Goal: Information Seeking & Learning: Understand process/instructions

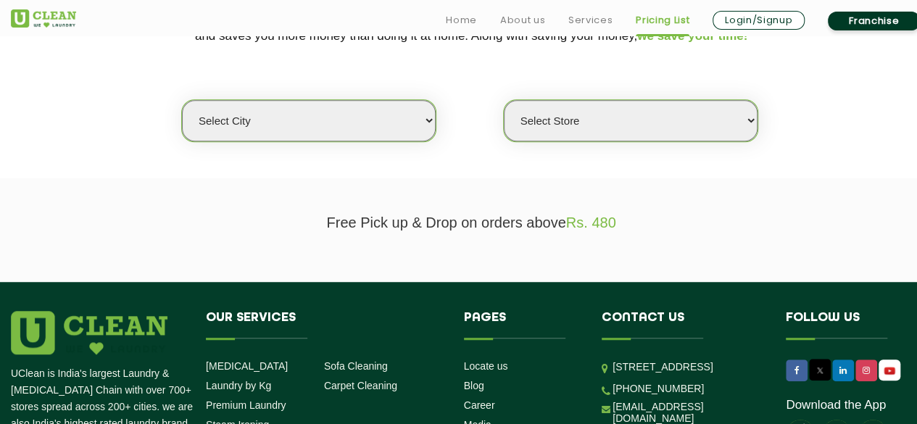
scroll to position [367, 0]
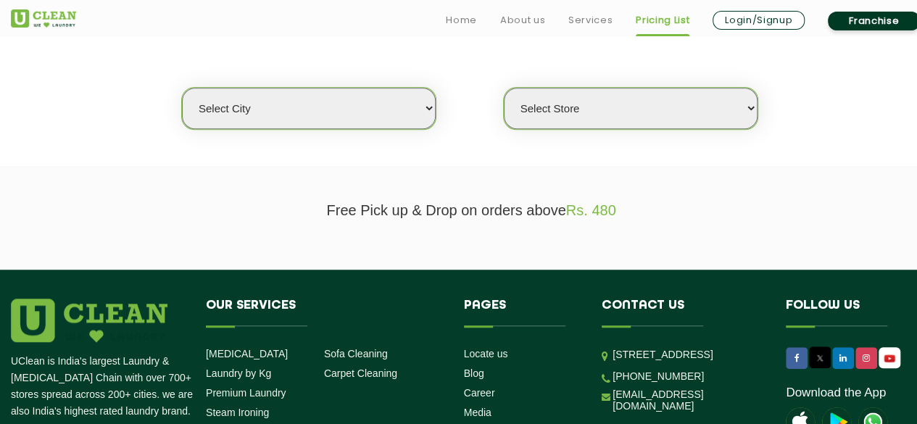
click at [374, 112] on select "Select city" at bounding box center [309, 108] width 254 height 41
click at [182, 88] on select "Select city" at bounding box center [309, 108] width 254 height 41
click at [342, 107] on select "Select city" at bounding box center [309, 108] width 254 height 41
click at [182, 88] on select "Select city" at bounding box center [309, 108] width 254 height 41
click at [330, 107] on select "Select city" at bounding box center [309, 108] width 254 height 41
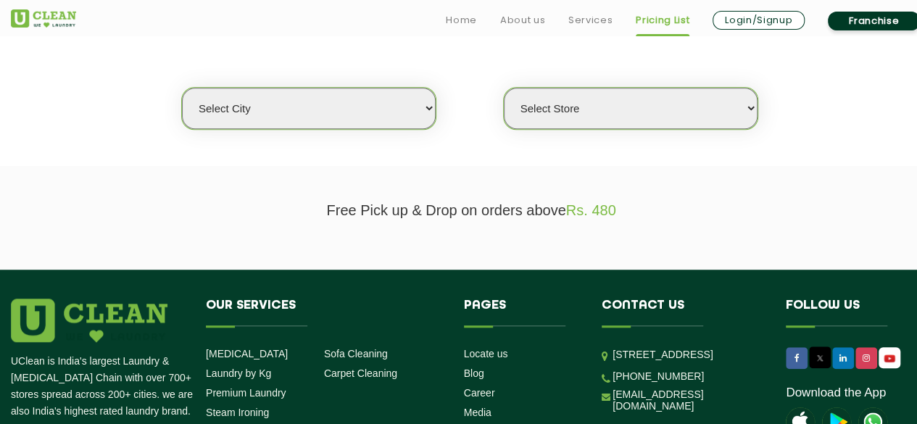
click at [182, 88] on select "Select city" at bounding box center [309, 108] width 254 height 41
click at [228, 106] on select "Select city" at bounding box center [309, 108] width 254 height 41
click at [182, 88] on select "Select city" at bounding box center [309, 108] width 254 height 41
click at [233, 93] on select "Select city" at bounding box center [309, 108] width 254 height 41
